Goal: Task Accomplishment & Management: Use online tool/utility

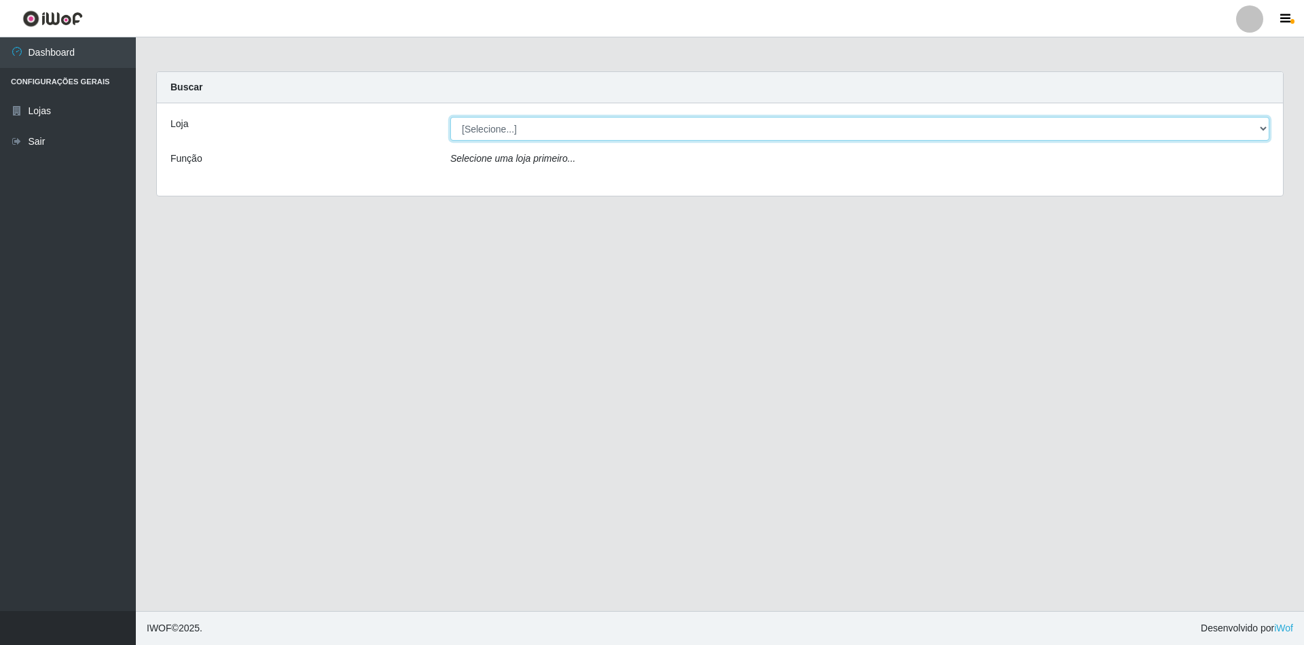
click at [477, 128] on select "[Selecione...] SuperShow - Asa Norte" at bounding box center [859, 129] width 819 height 24
select select "71"
click at [450, 117] on select "[Selecione...] SuperShow - Asa Norte" at bounding box center [859, 129] width 819 height 24
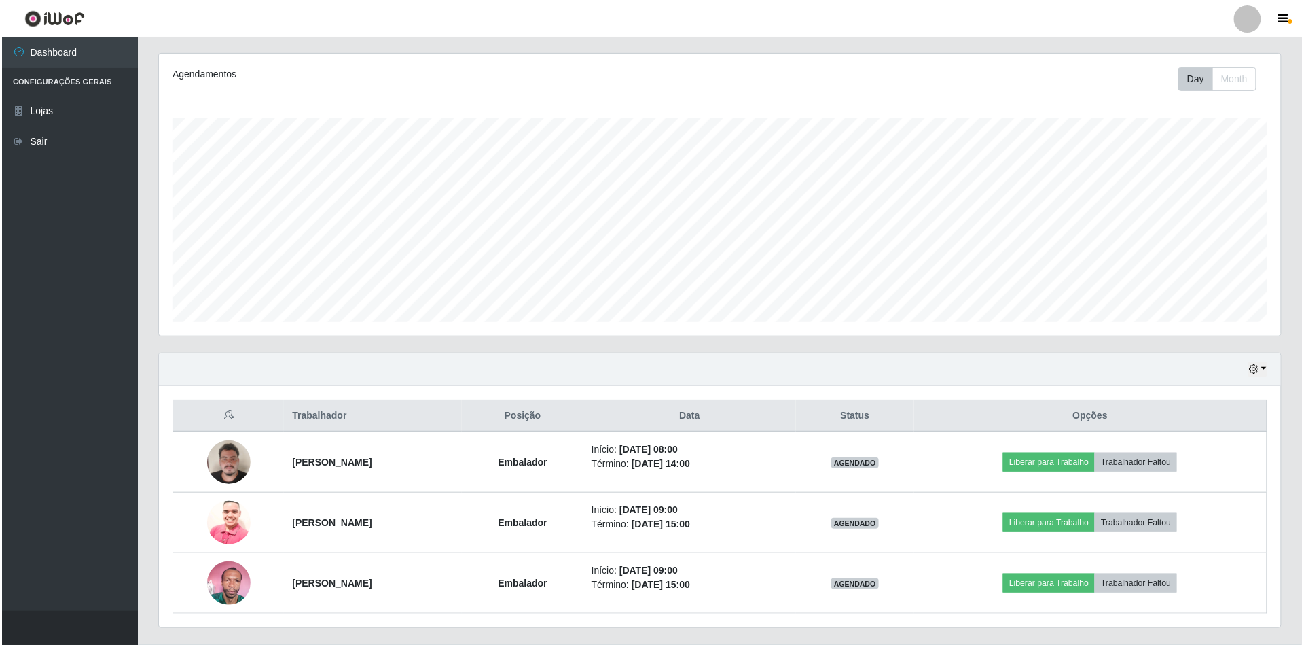
scroll to position [200, 0]
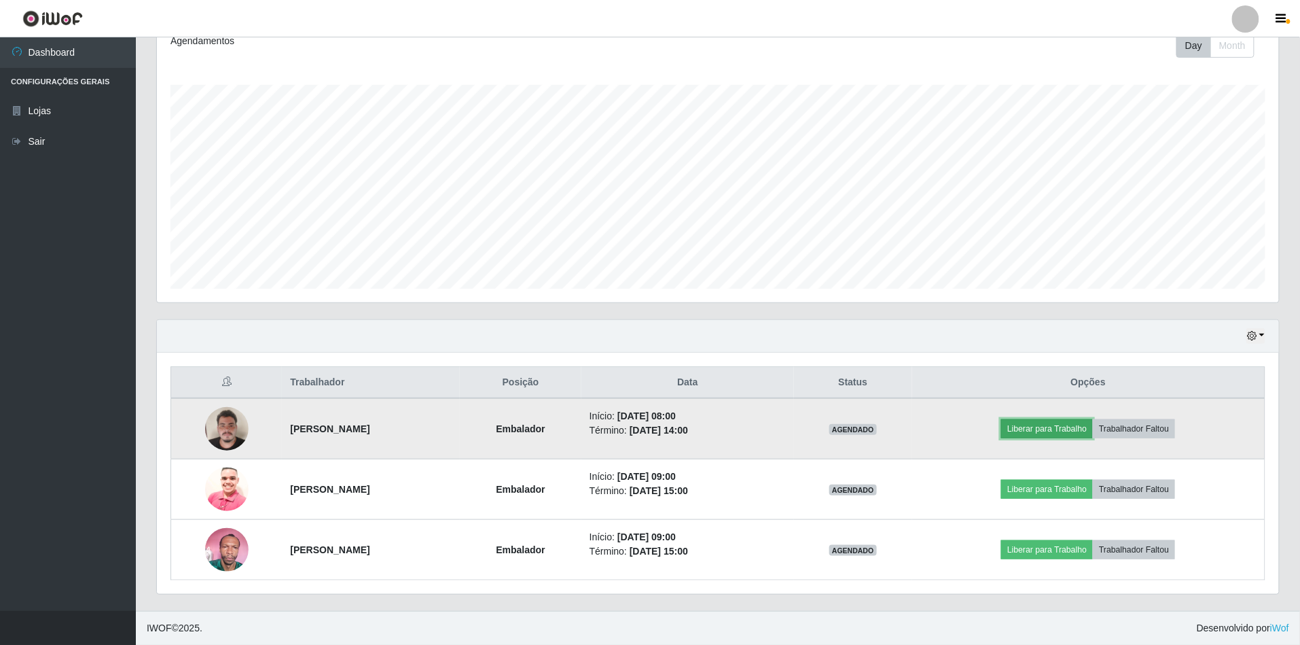
click at [1031, 422] on button "Liberar para Trabalho" at bounding box center [1047, 428] width 92 height 19
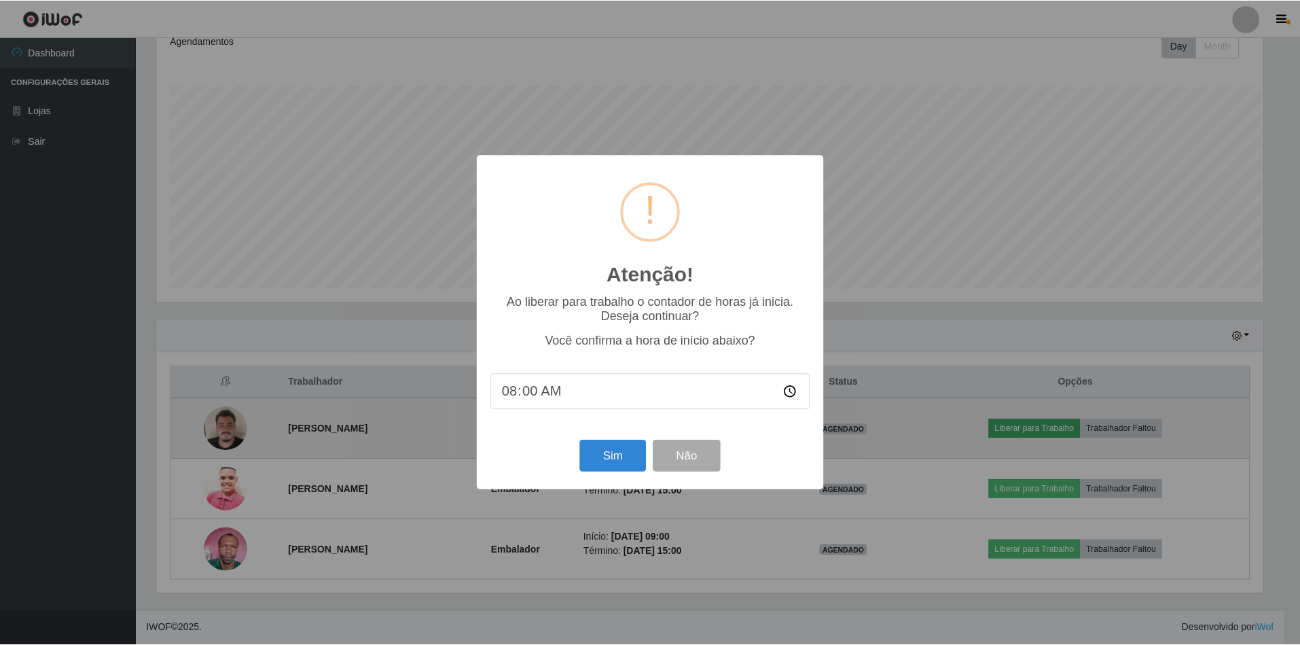
scroll to position [283, 1110]
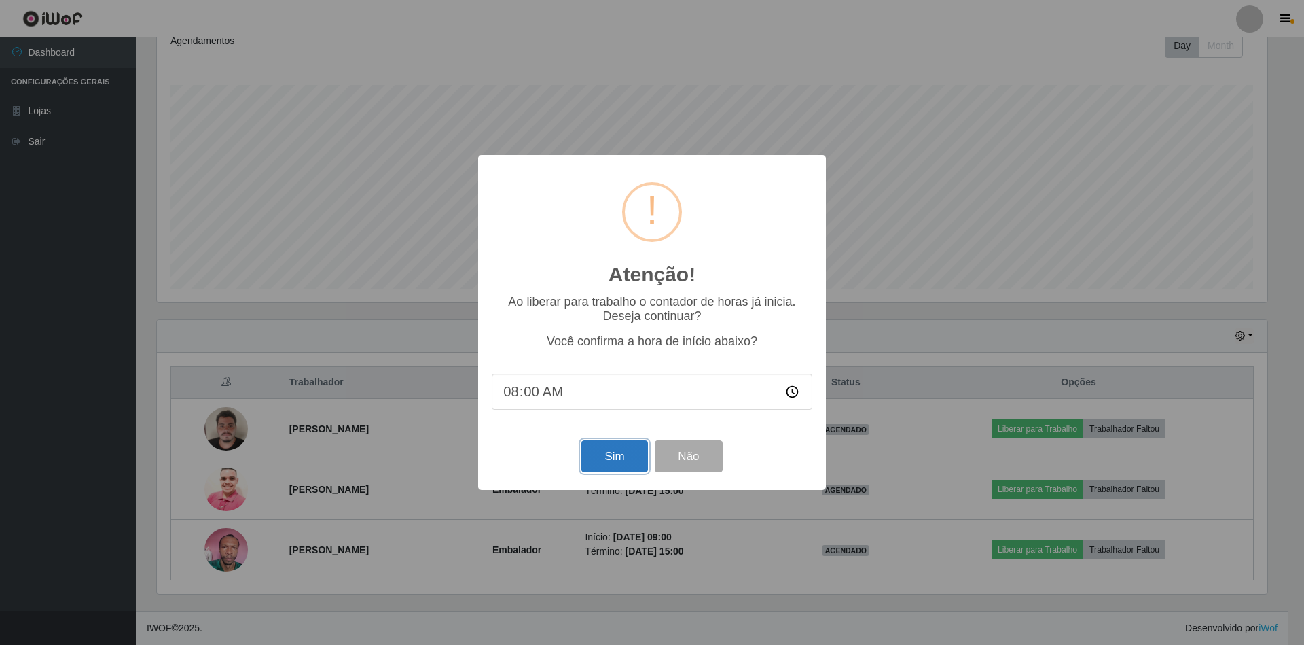
click at [607, 454] on button "Sim" at bounding box center [614, 456] width 66 height 32
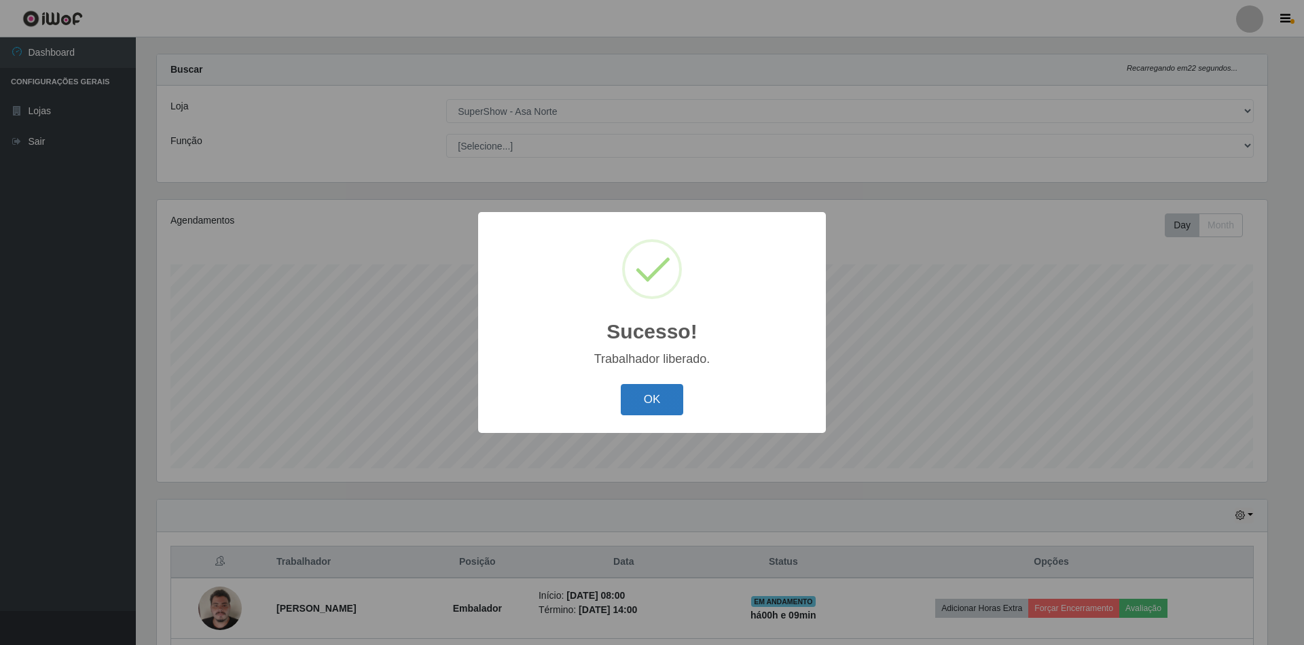
click at [642, 405] on button "OK" at bounding box center [652, 400] width 63 height 32
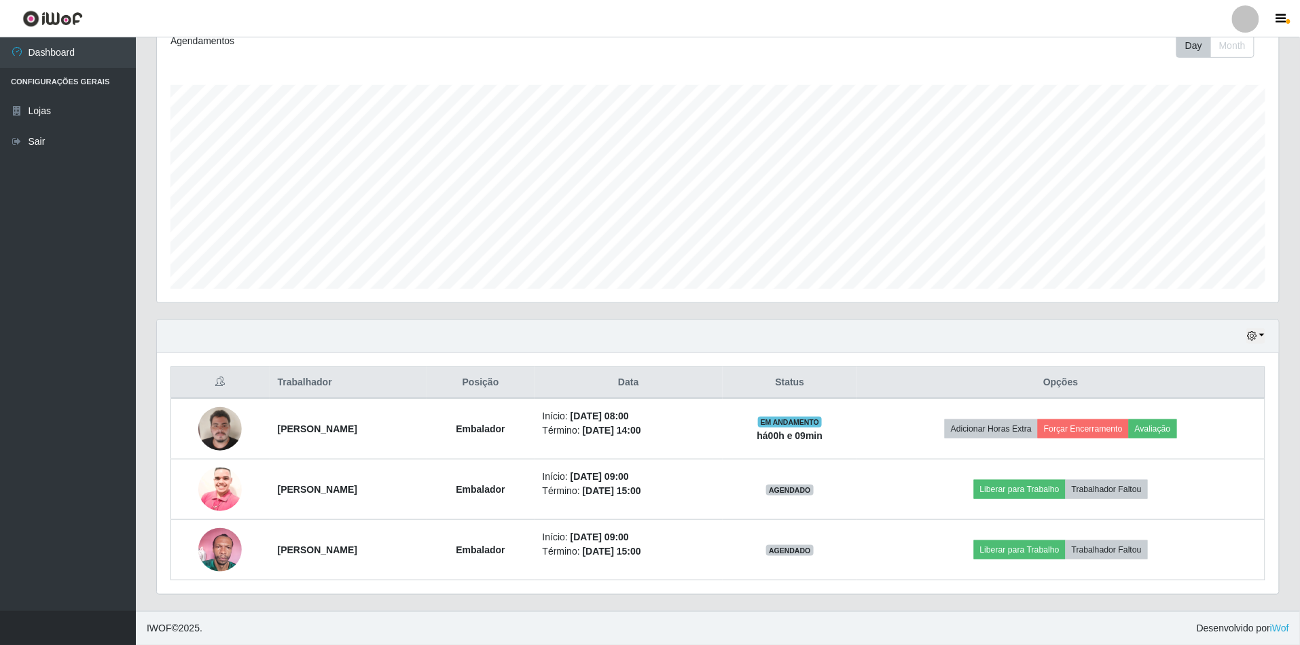
scroll to position [200, 0]
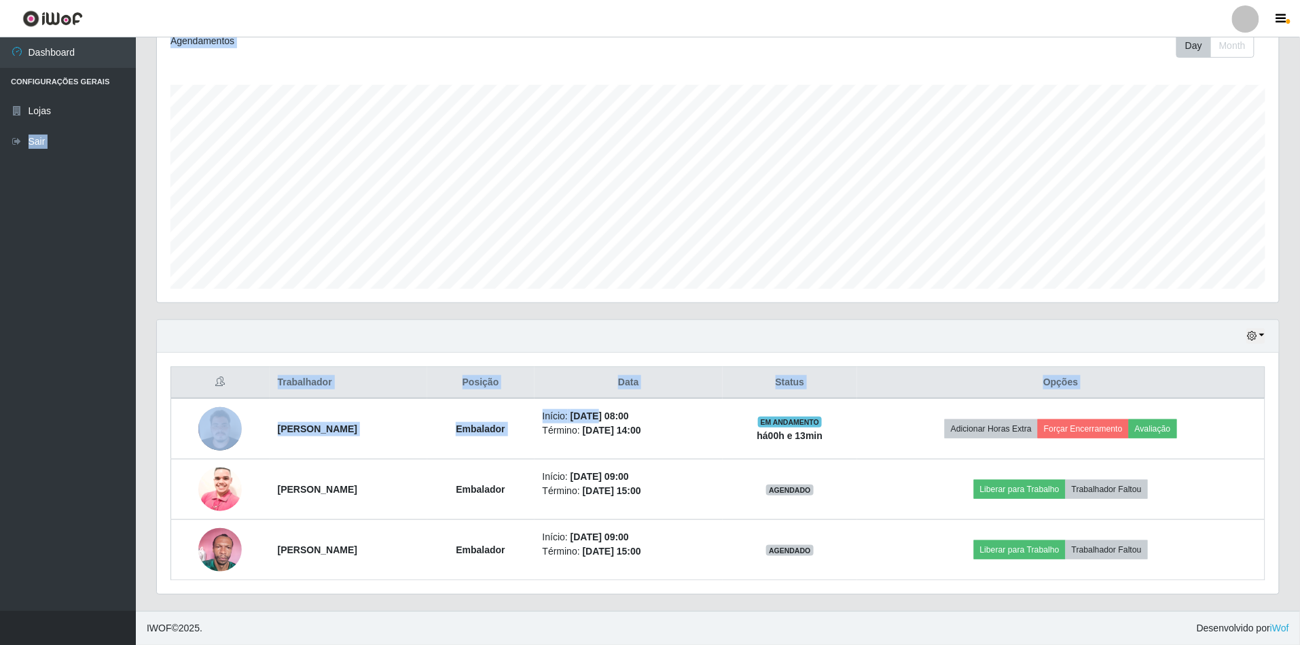
drag, startPoint x: 446, startPoint y: 428, endPoint x: 0, endPoint y: 251, distance: 480.2
click at [0, 251] on div "Dashboard Configurações Gerais Lojas [PERSON_NAME]... Buscar Recarregando em 16…" at bounding box center [650, 225] width 1300 height 770
